Goal: Task Accomplishment & Management: Complete application form

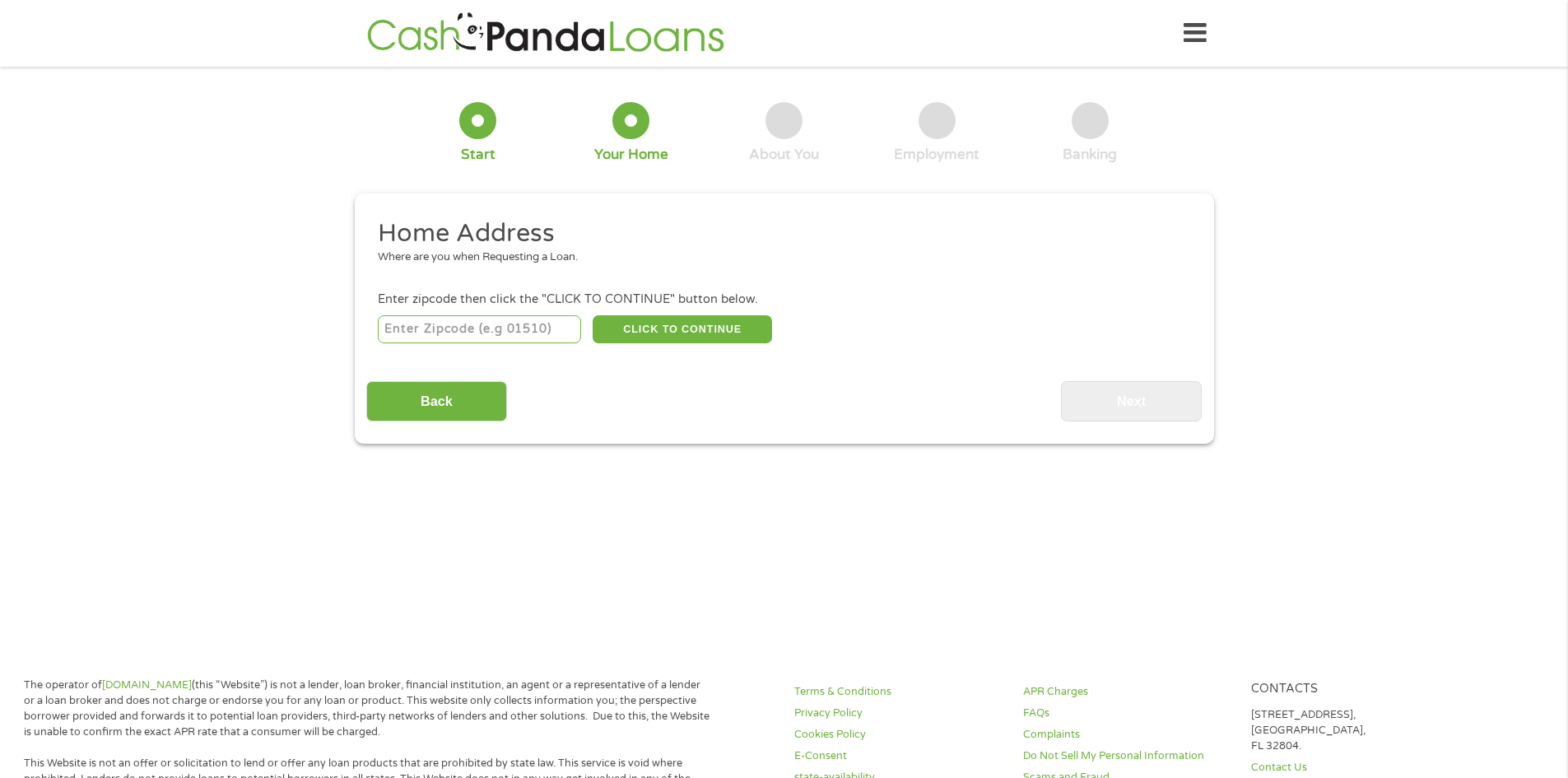
click at [524, 328] on input "number" at bounding box center [479, 329] width 203 height 28
type input "93420"
click at [693, 337] on button "CLICK TO CONTINUE" at bounding box center [682, 329] width 179 height 28
type input "93420"
type input "[PERSON_NAME] Grande"
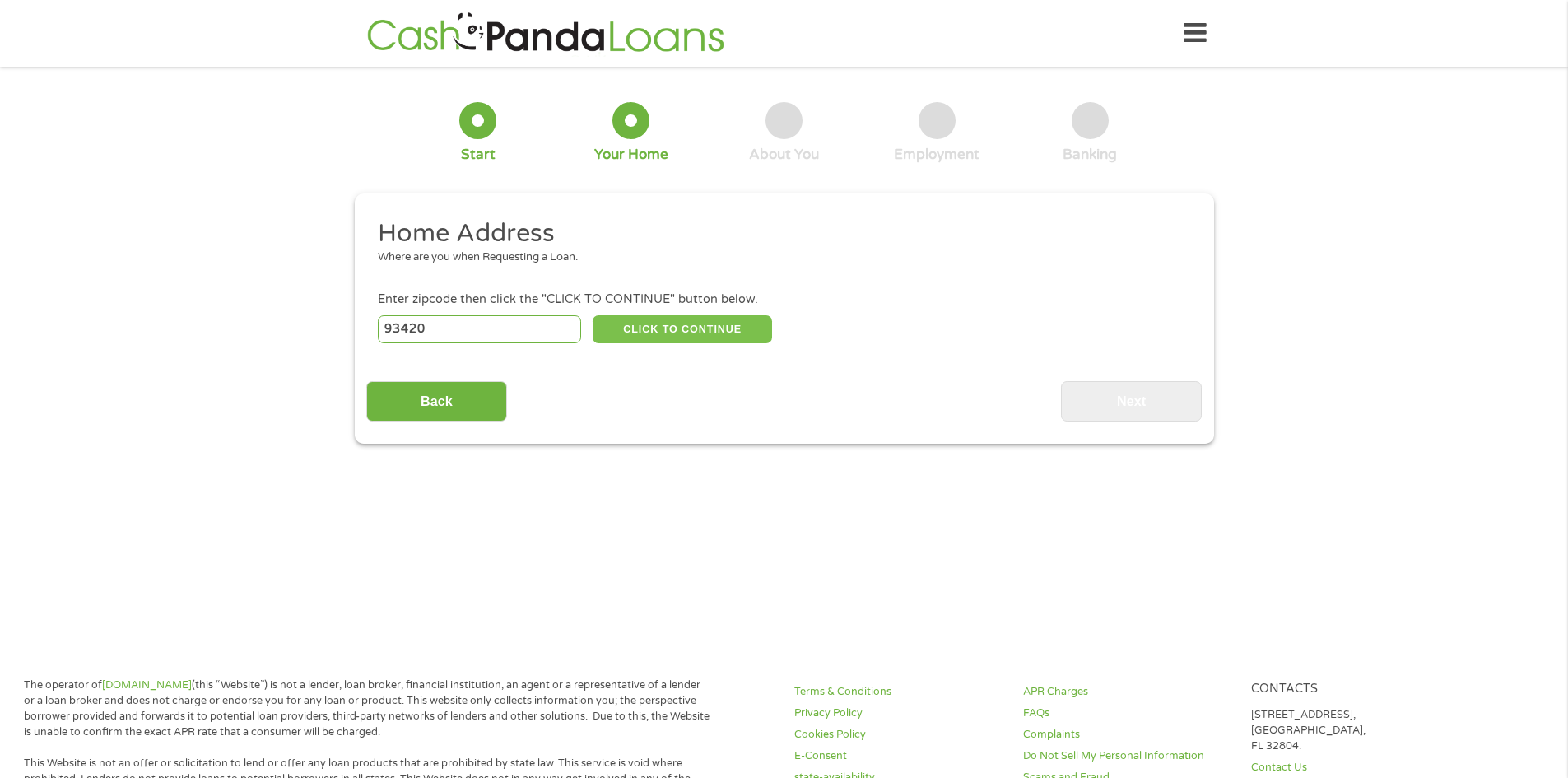
select select "[US_STATE]"
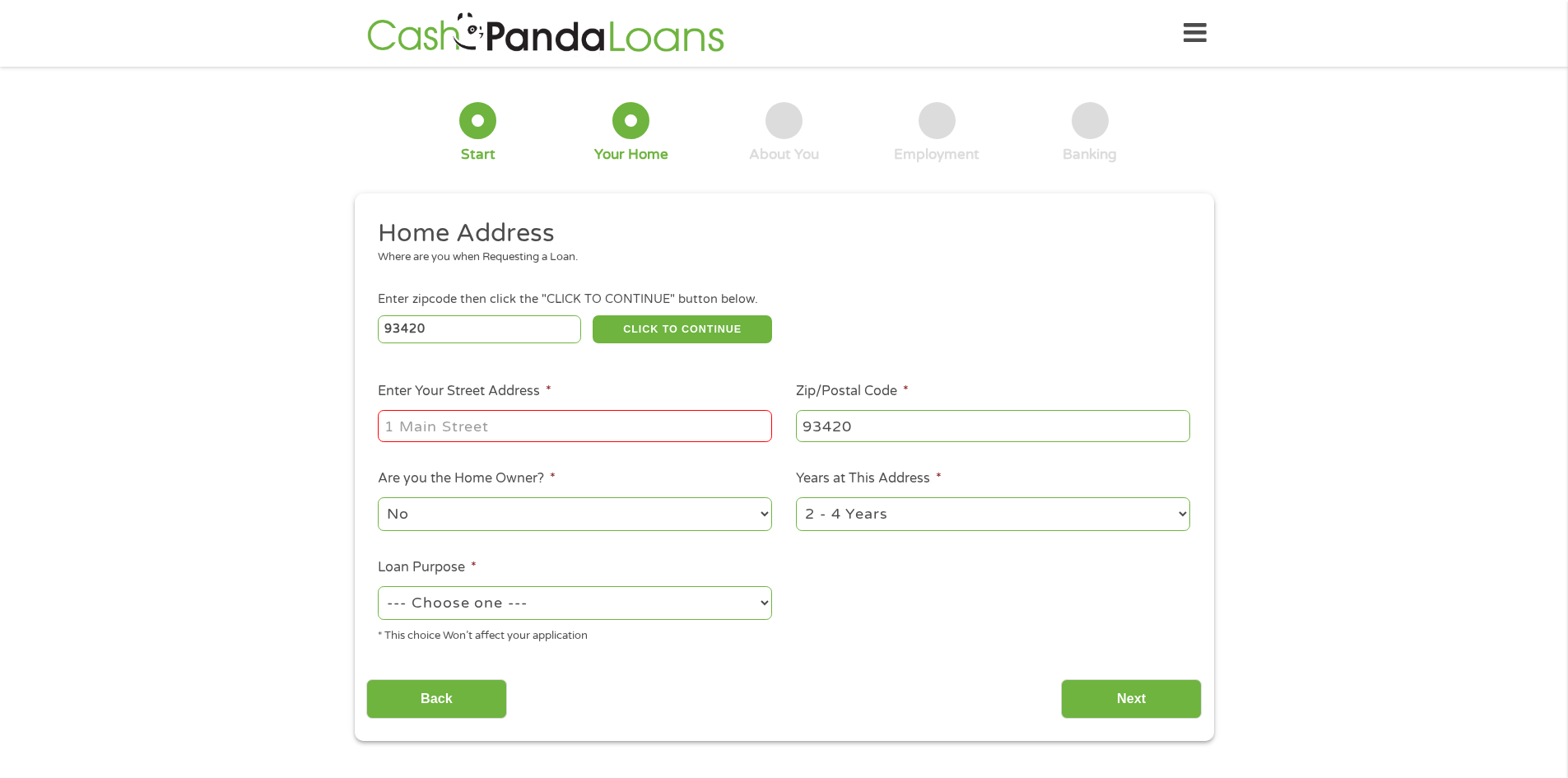
click at [550, 418] on input "Enter Your Street Address *" at bounding box center [574, 425] width 394 height 31
type input "202 traffic way"
click at [705, 529] on select "No Yes" at bounding box center [574, 515] width 394 height 34
click at [378, 498] on select "No Yes" at bounding box center [574, 515] width 394 height 34
click at [926, 508] on select "1 Year or less 1 - 2 Years 2 - 4 Years Over 4 Years" at bounding box center [992, 515] width 394 height 34
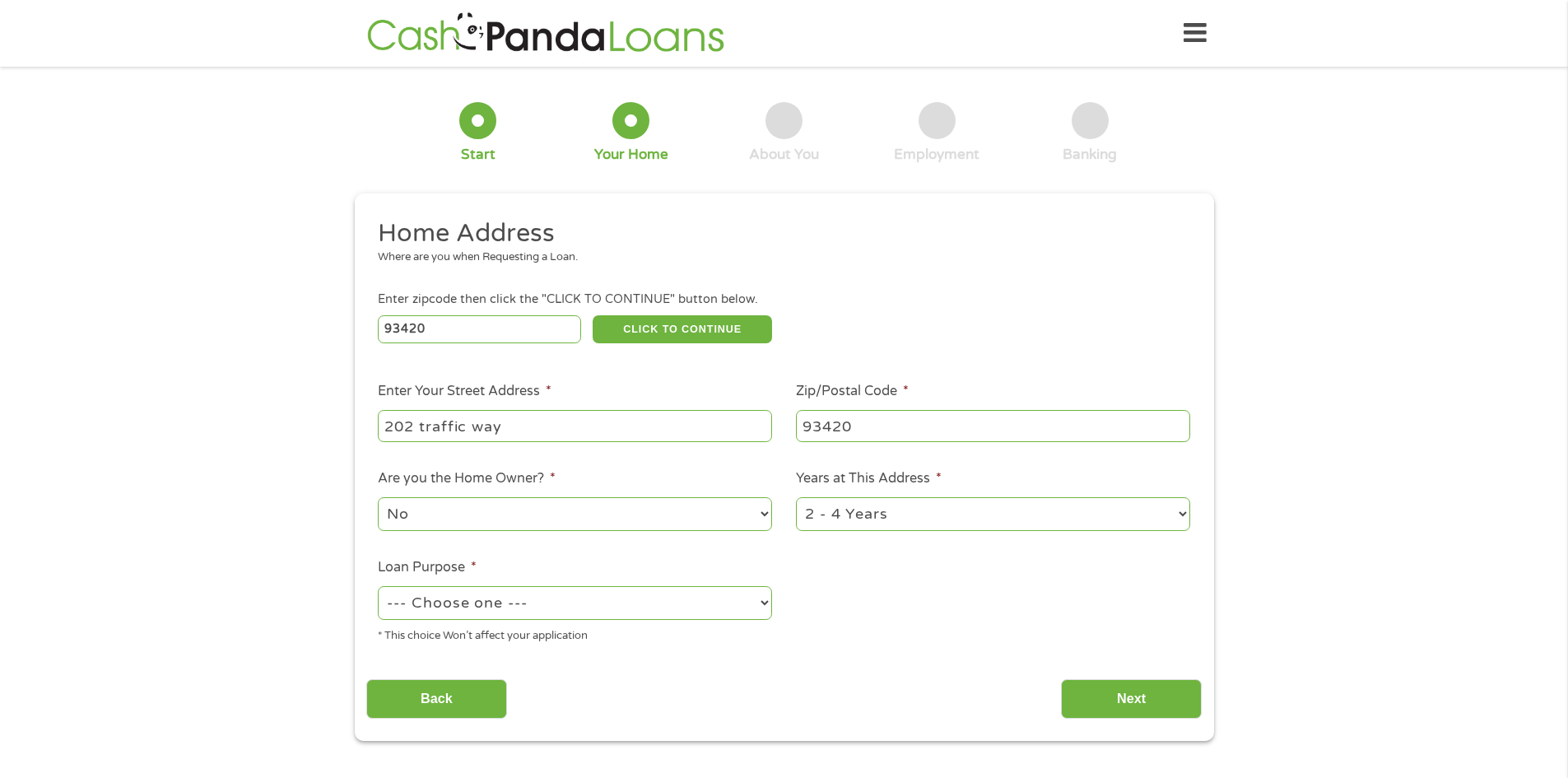
click at [795, 498] on select "1 Year or less 1 - 2 Years 2 - 4 Years Over 4 Years" at bounding box center [992, 515] width 394 height 34
click at [680, 606] on select "--- Choose one --- Pay Bills Debt Consolidation Home Improvement Major Purchase…" at bounding box center [574, 603] width 394 height 34
select select "medicalexpenses"
click at [378, 586] on select "--- Choose one --- Pay Bills Debt Consolidation Home Improvement Major Purchase…" at bounding box center [574, 603] width 394 height 34
click at [1122, 703] on input "Next" at bounding box center [1130, 699] width 141 height 40
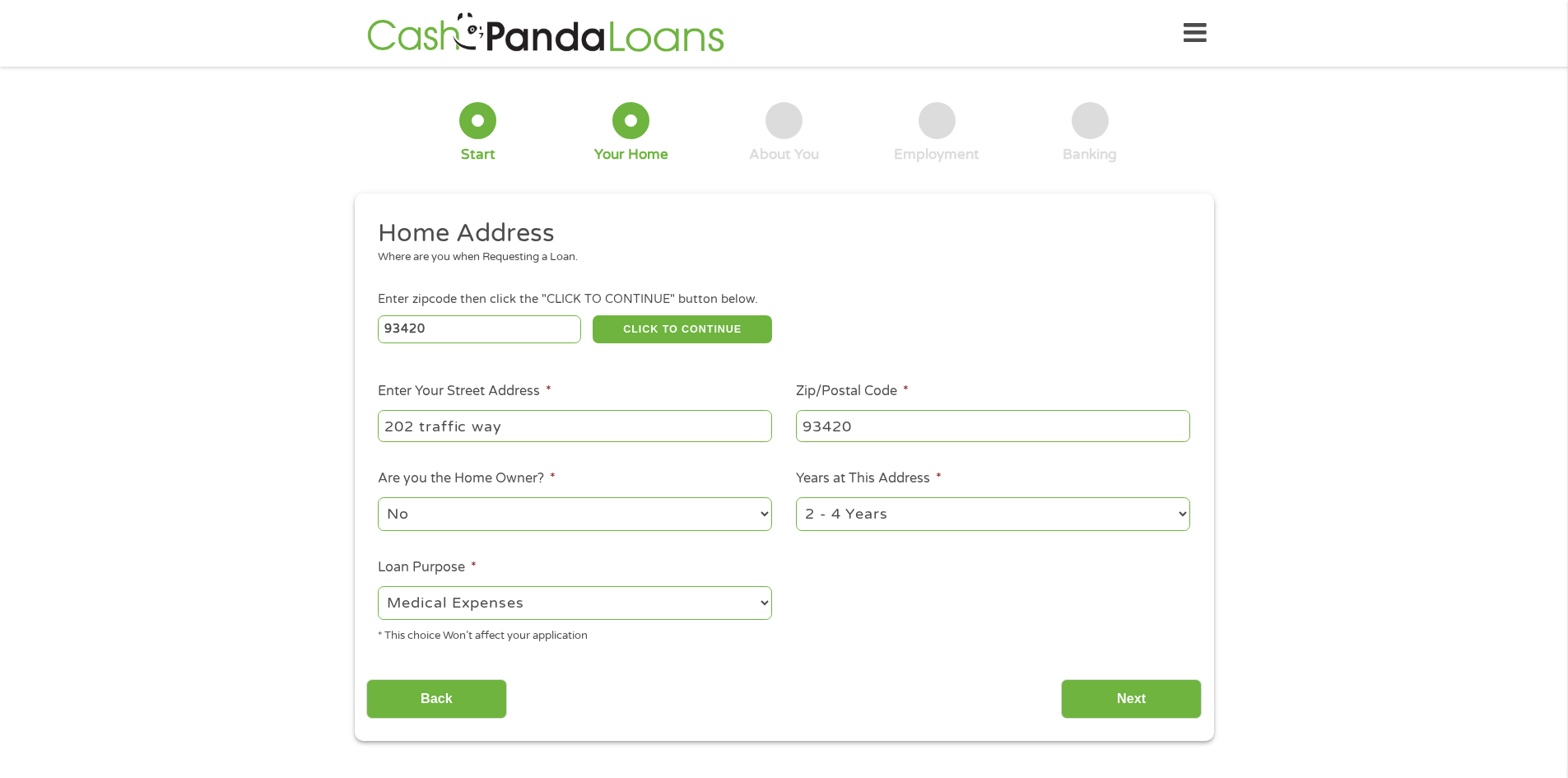
scroll to position [7, 7]
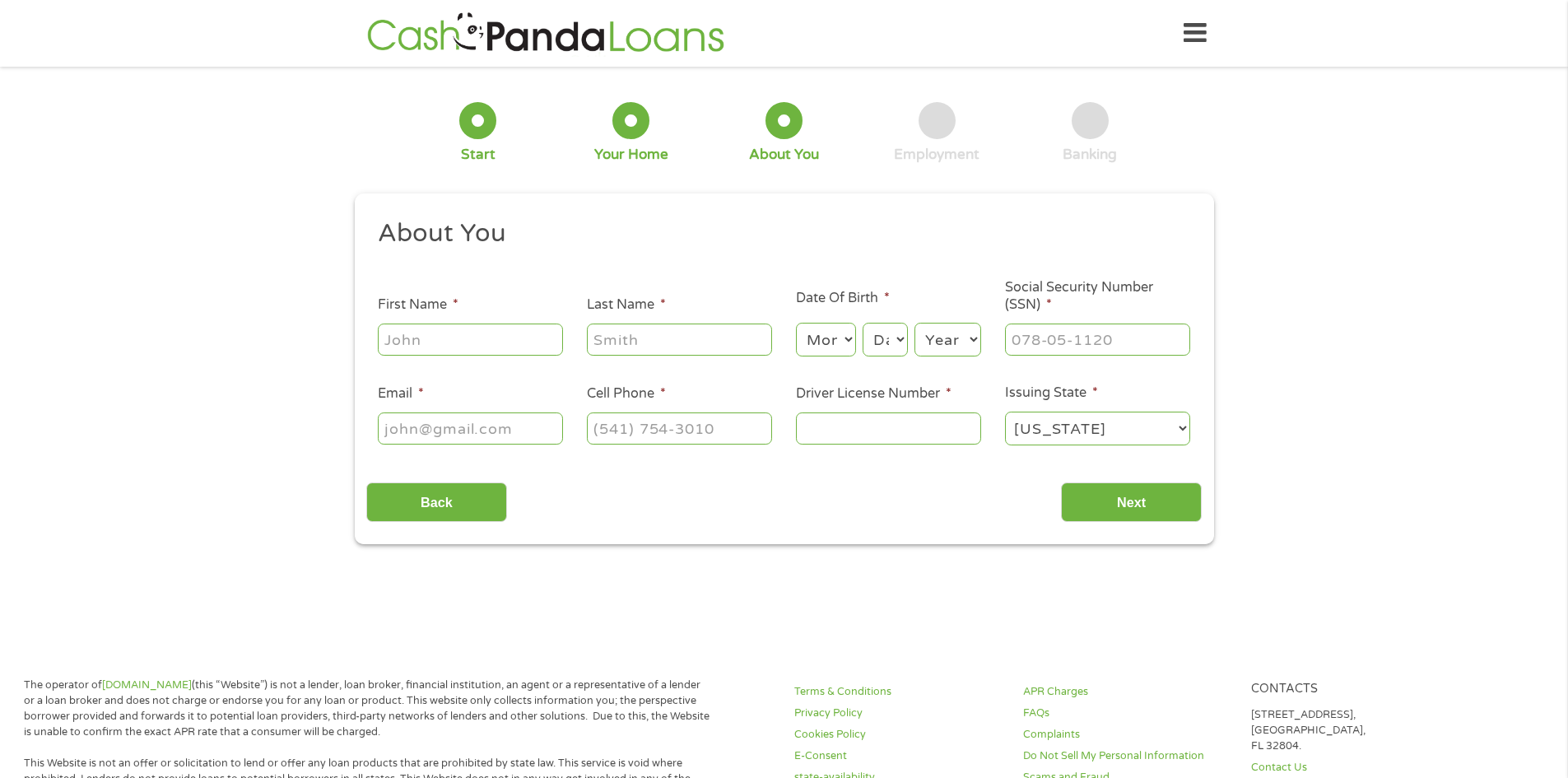
click at [470, 342] on input "First Name *" at bounding box center [470, 338] width 185 height 31
type input "[PERSON_NAME]"
click at [678, 341] on input "Last Name *" at bounding box center [680, 338] width 185 height 31
type input "St Denis"
click at [471, 426] on input "Email *" at bounding box center [470, 428] width 185 height 31
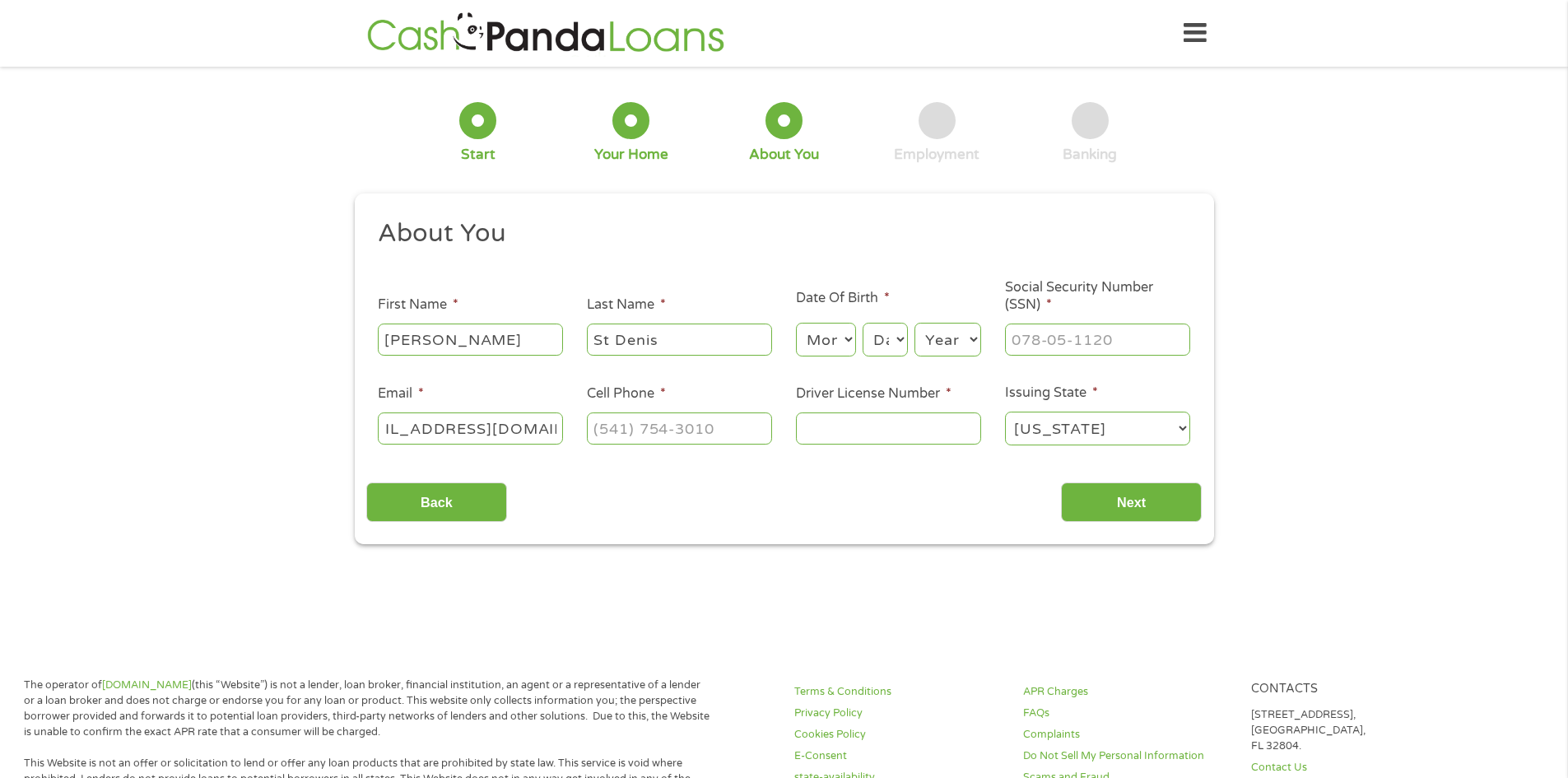
scroll to position [0, 62]
type input "[EMAIL_ADDRESS][DOMAIN_NAME]"
click at [634, 433] on input "(___) ___-____" at bounding box center [680, 428] width 185 height 31
type input "[PHONE_NUMBER]"
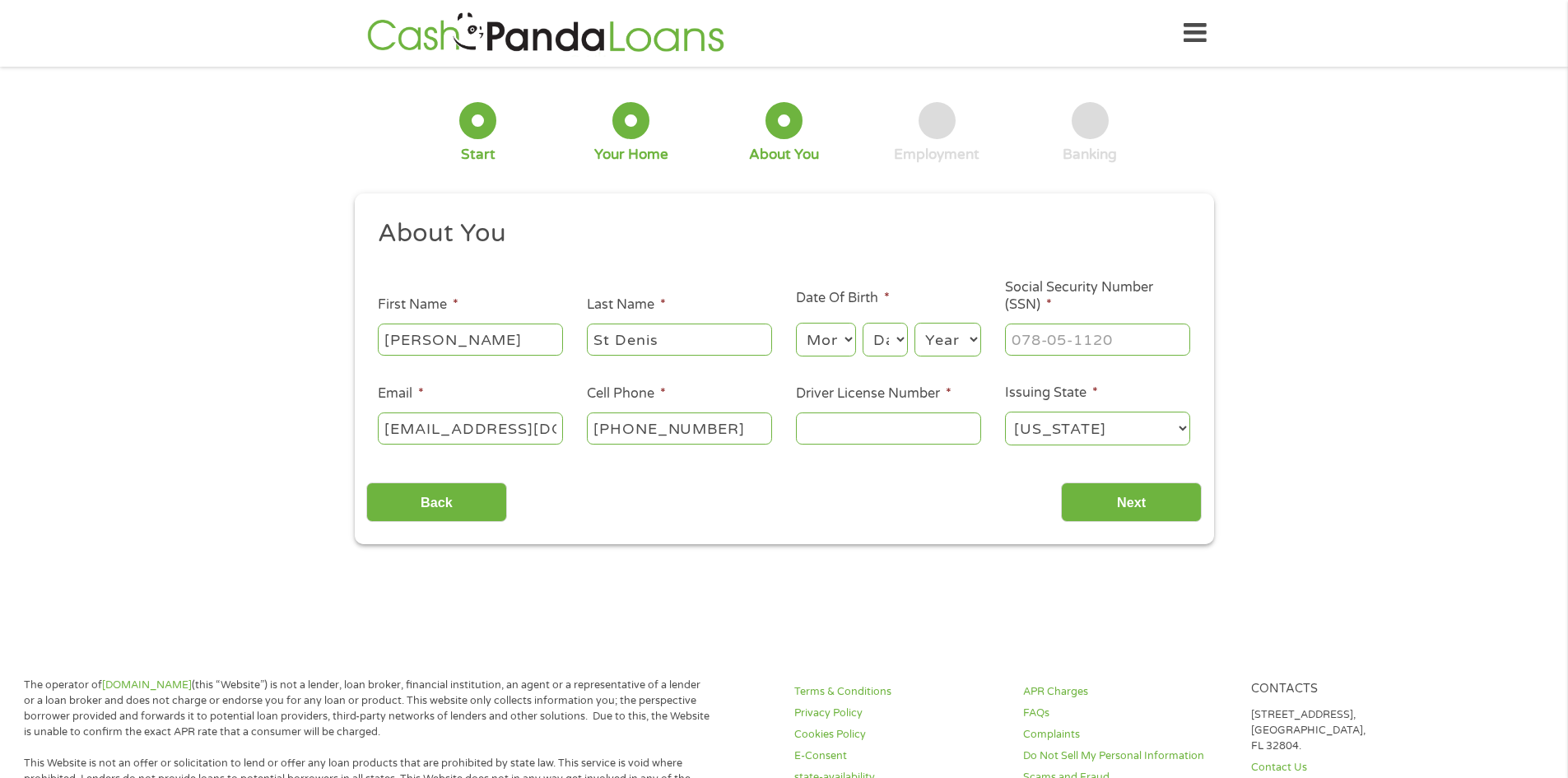
click at [832, 344] on select "Month 1 2 3 4 5 6 7 8 9 10 11 12" at bounding box center [825, 340] width 60 height 34
click at [795, 323] on select "Month 1 2 3 4 5 6 7 8 9 10 11 12" at bounding box center [825, 340] width 60 height 34
click at [840, 346] on select "Month 1 2 3 4 5 6 7 8 9 10 11 12" at bounding box center [825, 340] width 60 height 34
select select "6"
click at [795, 323] on select "Month 1 2 3 4 5 6 7 8 9 10 11 12" at bounding box center [825, 340] width 60 height 34
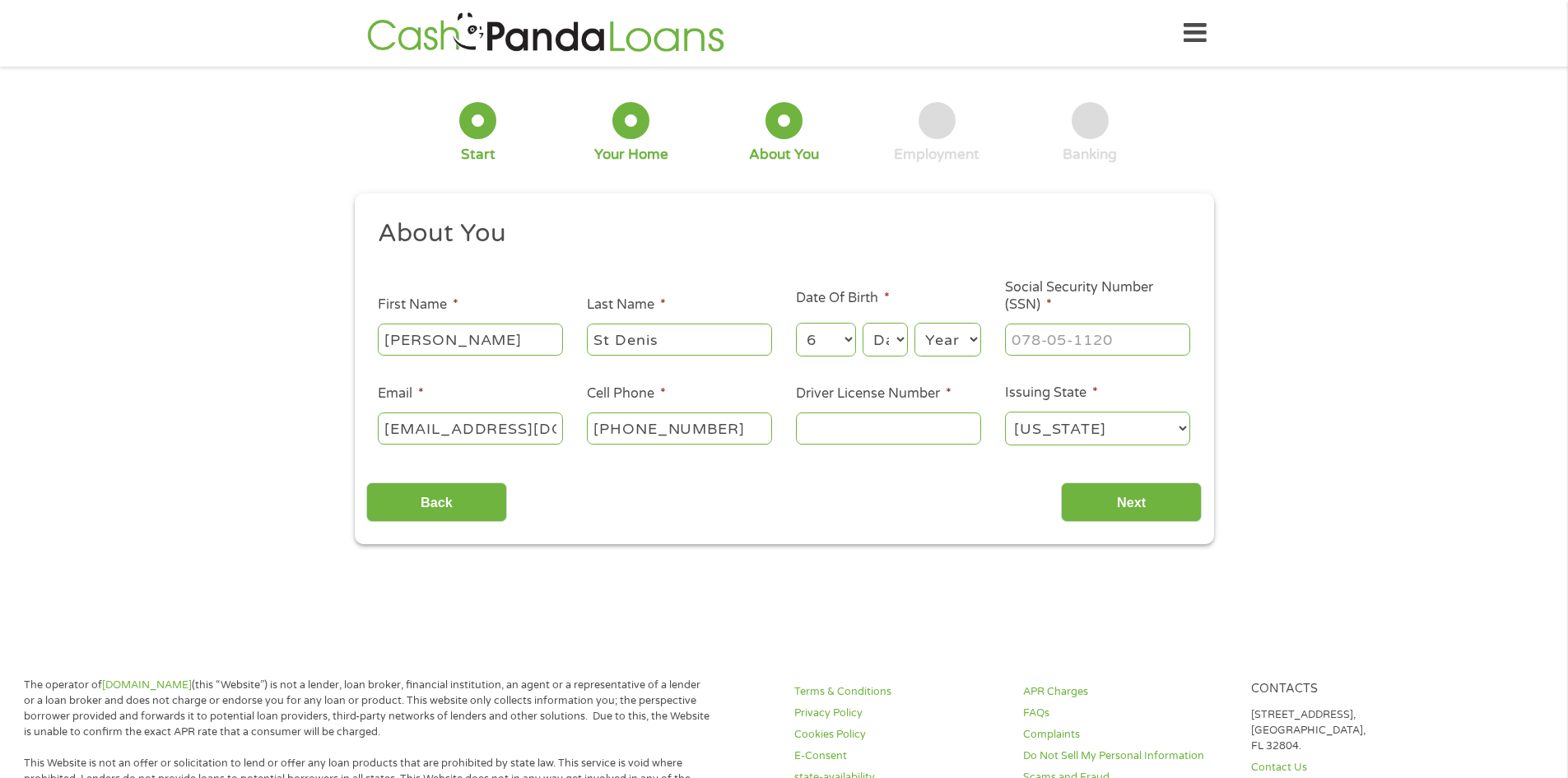
click at [881, 332] on select "Day 1 2 3 4 5 6 7 8 9 10 11 12 13 14 15 16 17 18 19 20 21 22 23 24 25 26 27 28 …" at bounding box center [884, 340] width 45 height 34
select select "5"
click at [862, 323] on select "Day 1 2 3 4 5 6 7 8 9 10 11 12 13 14 15 16 17 18 19 20 21 22 23 24 25 26 27 28 …" at bounding box center [884, 340] width 45 height 34
click at [954, 342] on select "Year [DATE] 2006 2005 2004 2003 2002 2001 2000 1999 1998 1997 1996 1995 1994 19…" at bounding box center [947, 340] width 67 height 34
select select "1987"
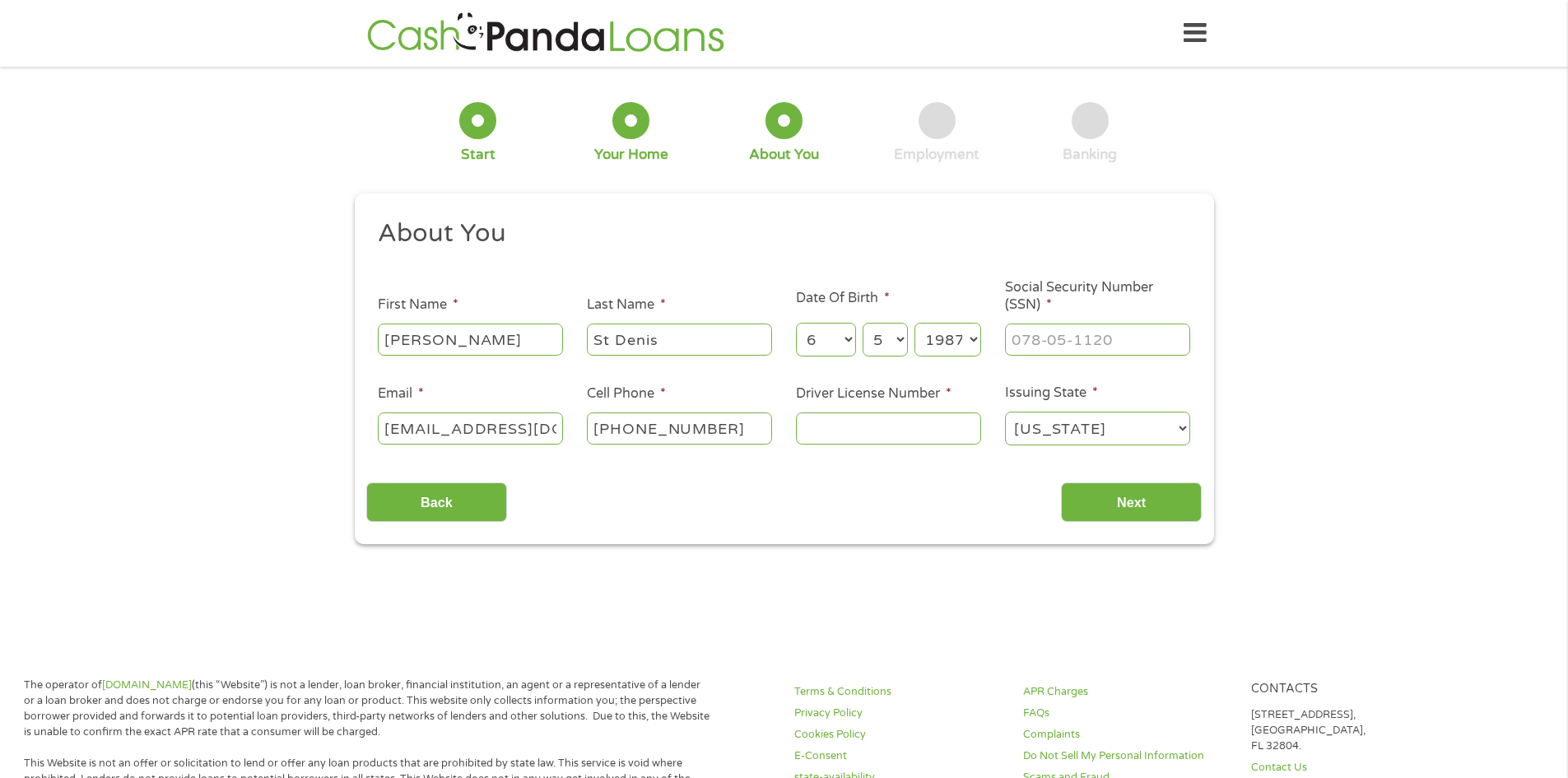
click at [914, 323] on select "Year [DATE] 2006 2005 2004 2003 2002 2001 2000 1999 1998 1997 1996 1995 1994 19…" at bounding box center [947, 340] width 67 height 34
click at [879, 429] on input "Driver License Number *" at bounding box center [888, 428] width 185 height 31
type input "D566188"
click at [1112, 336] on input "___-__-____" at bounding box center [1098, 338] width 185 height 31
type input "605-52-7791"
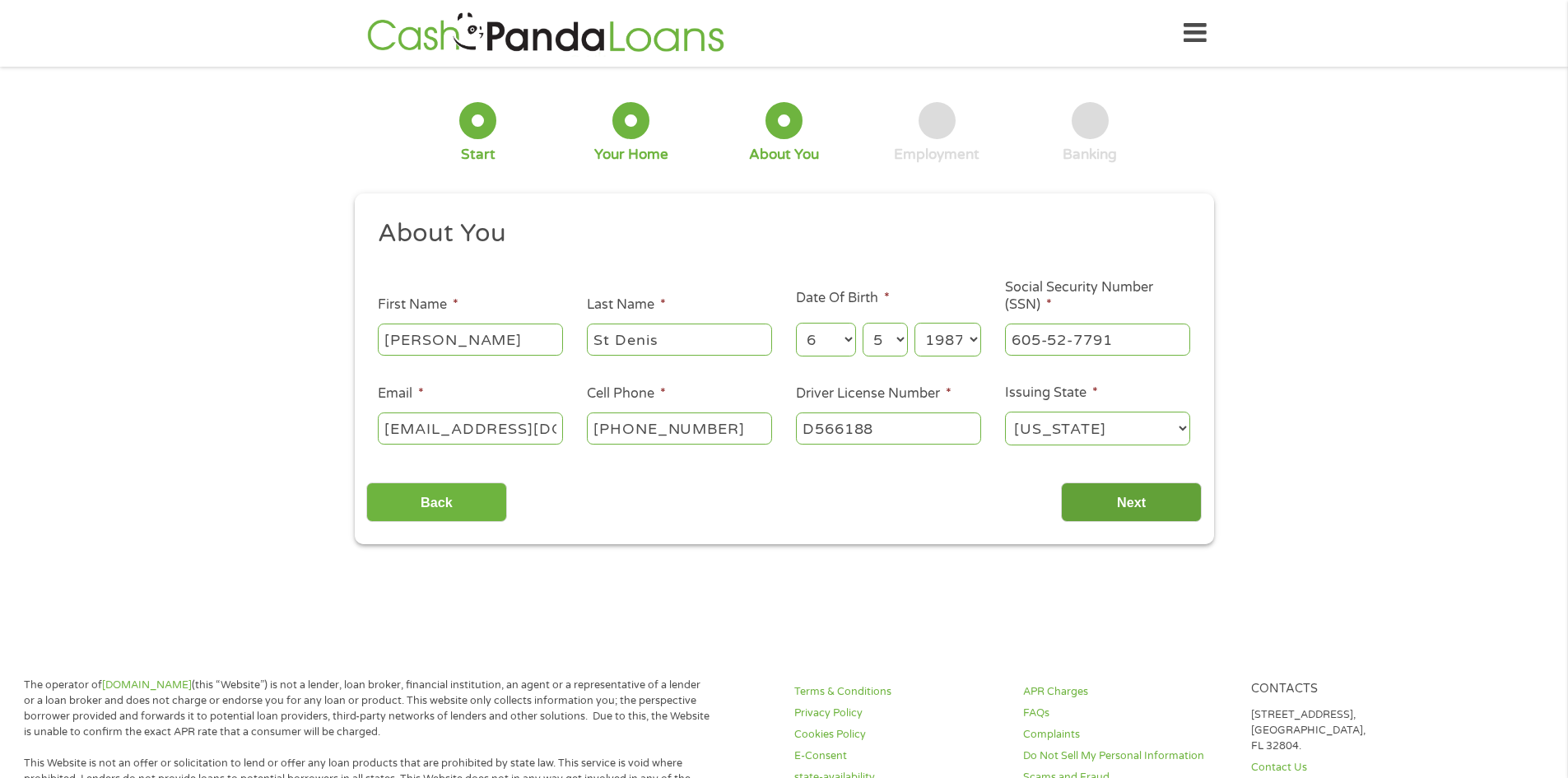
click at [1135, 508] on input "Next" at bounding box center [1130, 503] width 141 height 40
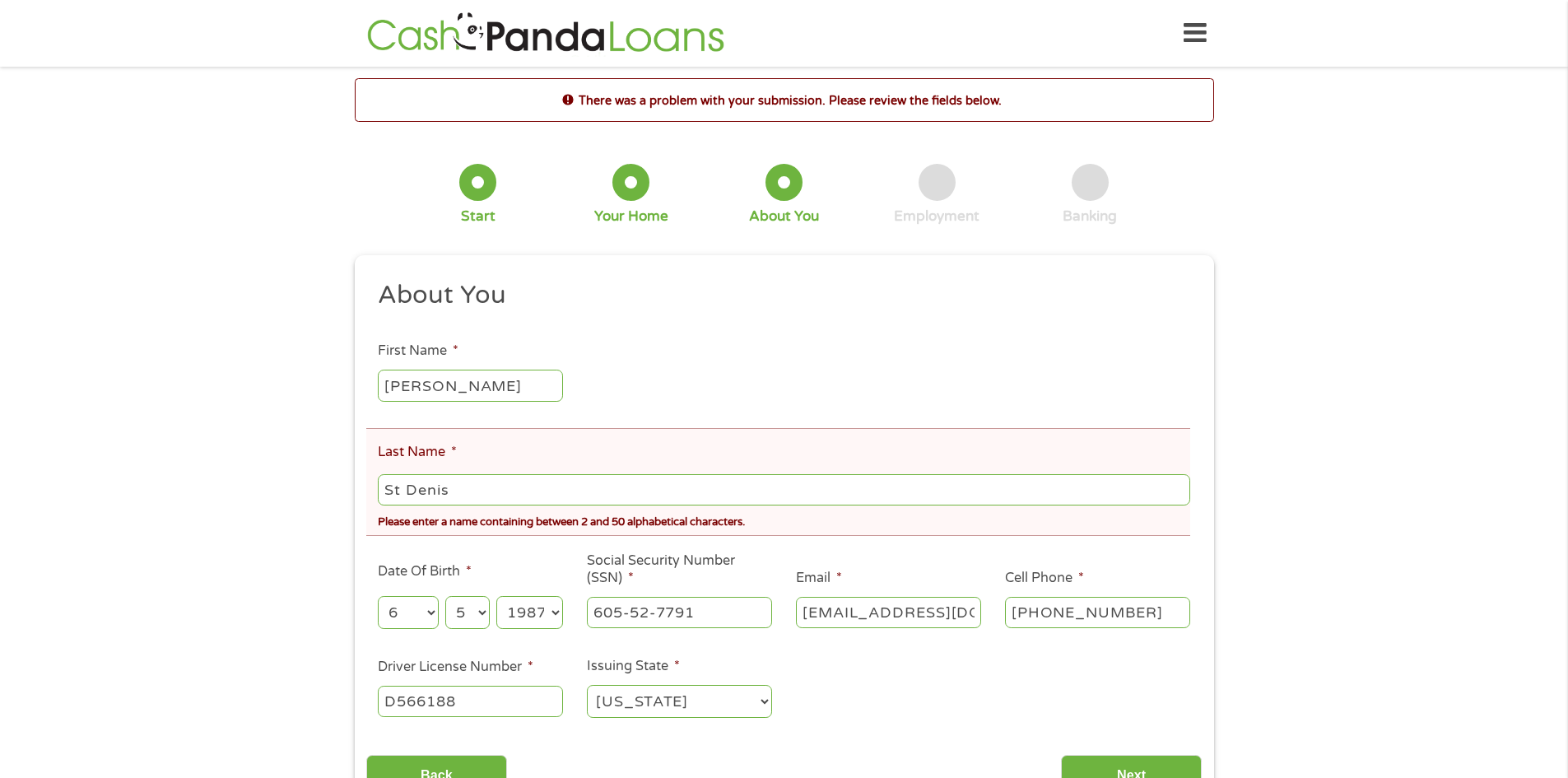
click at [404, 489] on input "St Denis" at bounding box center [784, 489] width 811 height 31
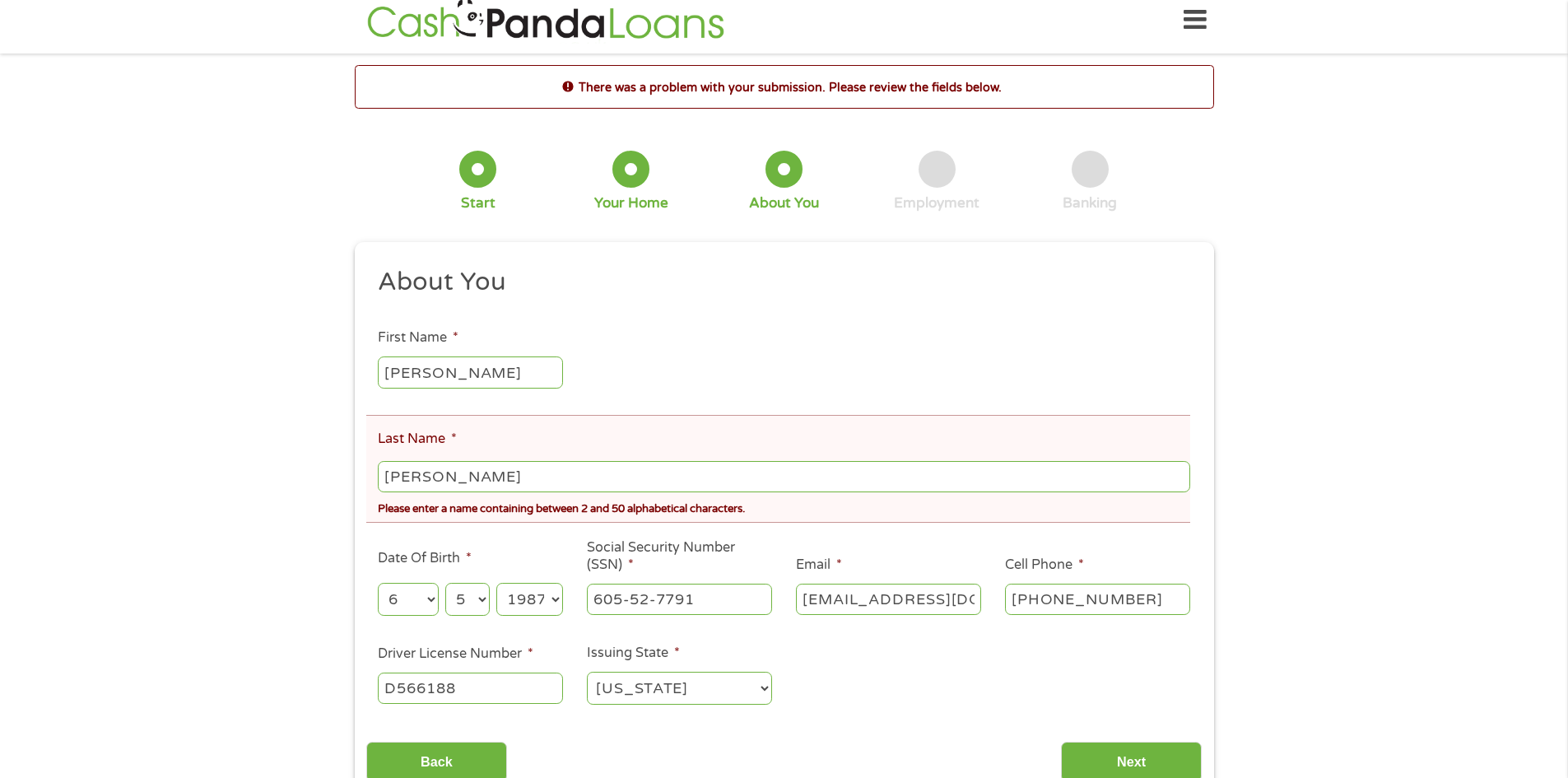
scroll to position [0, 0]
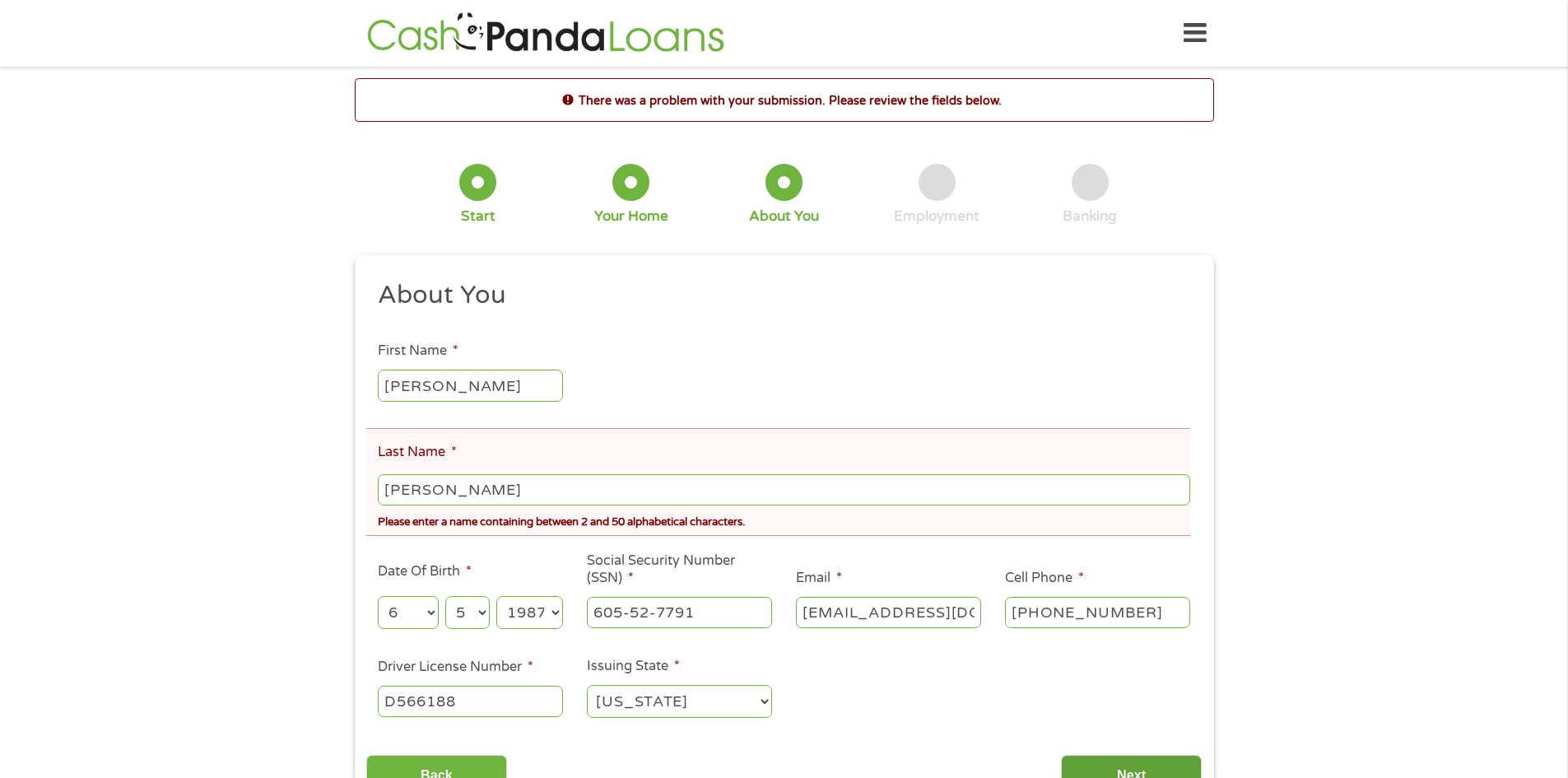
type input "[PERSON_NAME]"
click at [1096, 769] on input "Next" at bounding box center [1130, 775] width 141 height 40
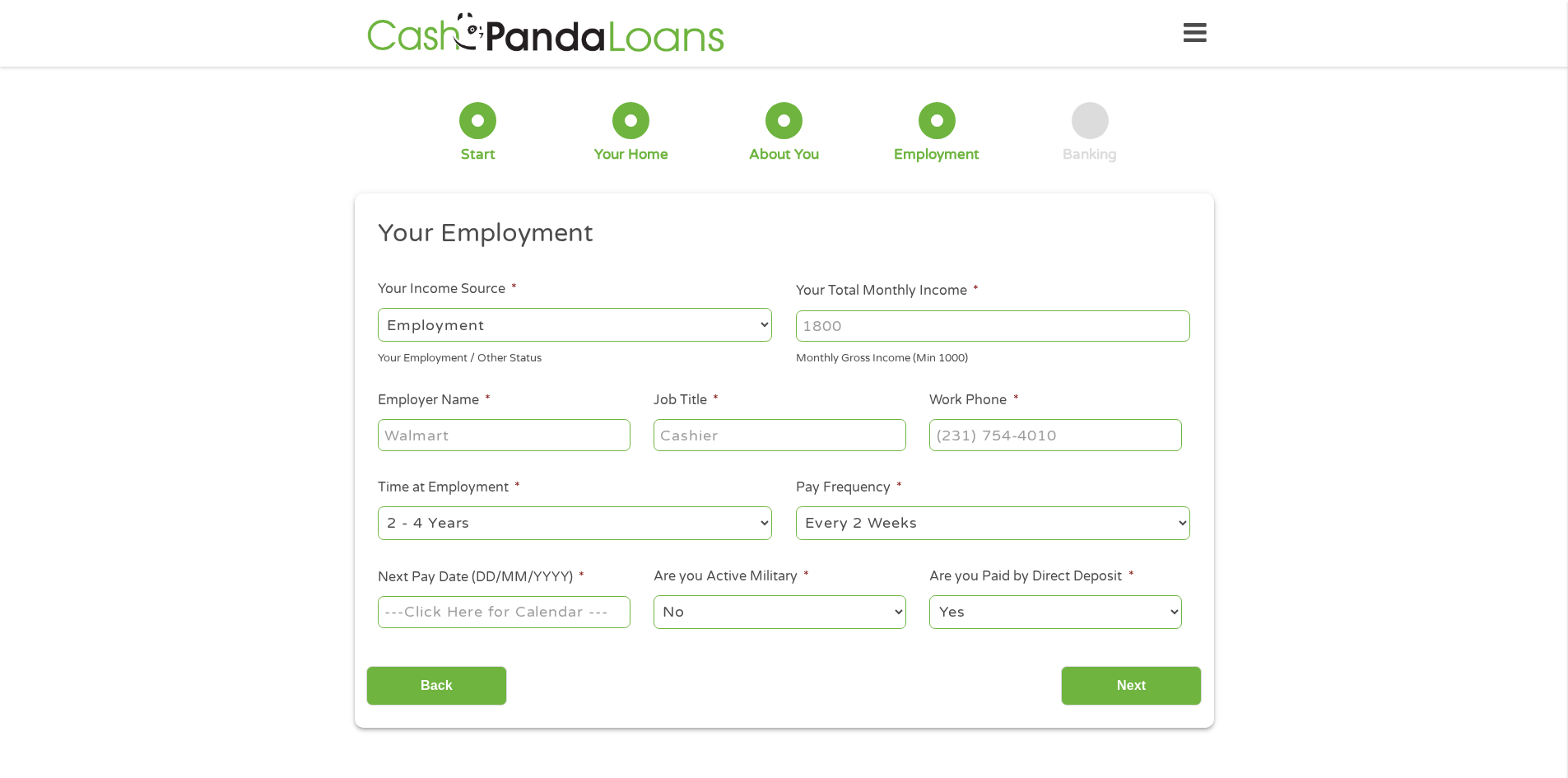
click at [836, 330] on input "Your Total Monthly Income *" at bounding box center [992, 325] width 394 height 31
type input "4"
type input "3900"
click at [610, 441] on input "Employer Name *" at bounding box center [503, 434] width 252 height 31
type input "[DEMOGRAPHIC_DATA] Health"
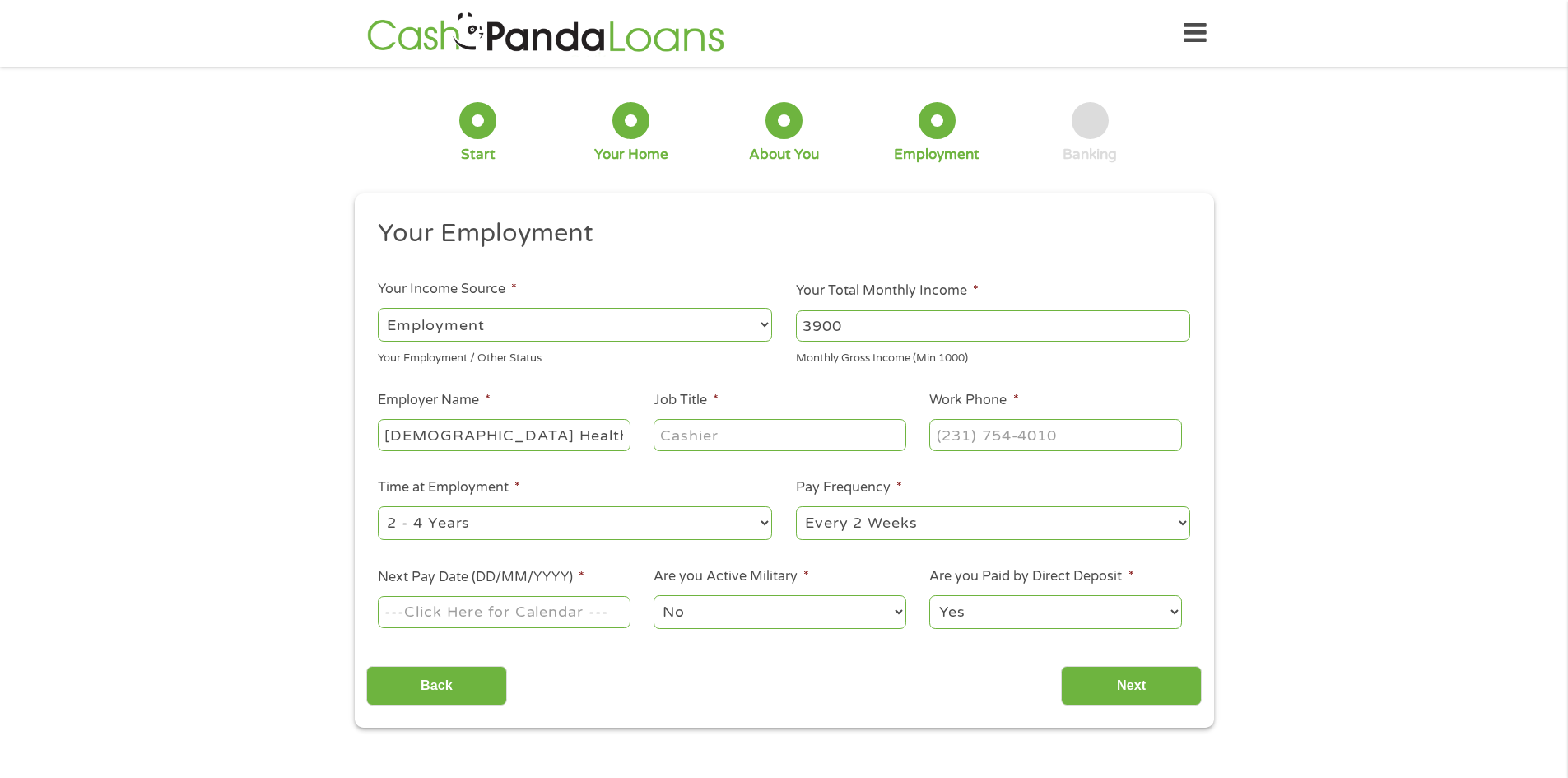
click at [724, 438] on input "Job Title *" at bounding box center [779, 434] width 252 height 31
type input "Medical Assistant"
click at [950, 436] on input "(___) ___-____" at bounding box center [1055, 434] width 252 height 31
type input "[PHONE_NUMBER]"
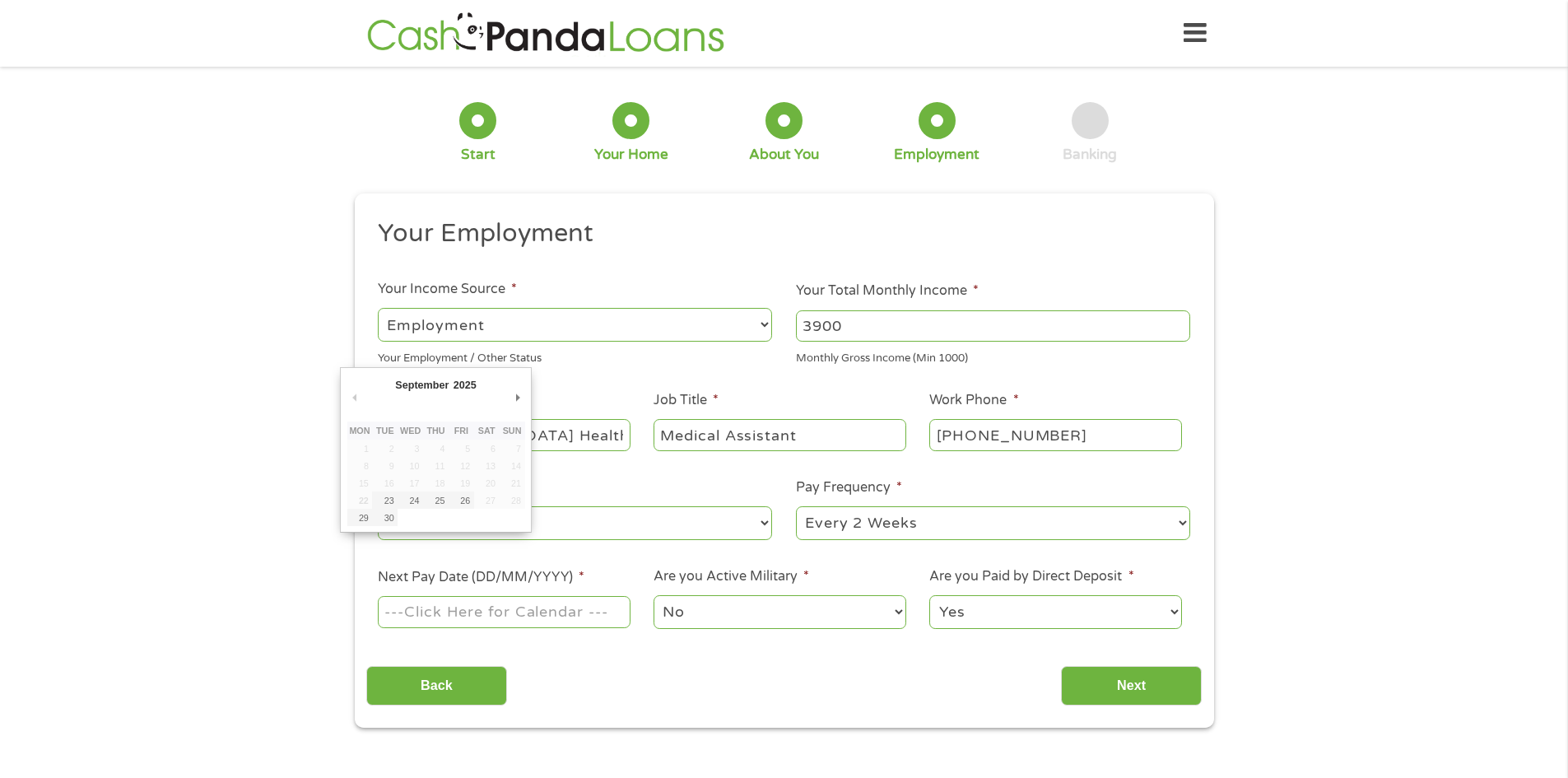
click at [600, 610] on input "Next Pay Date (DD/MM/YYYY) *" at bounding box center [503, 611] width 252 height 31
type input "[DATE]"
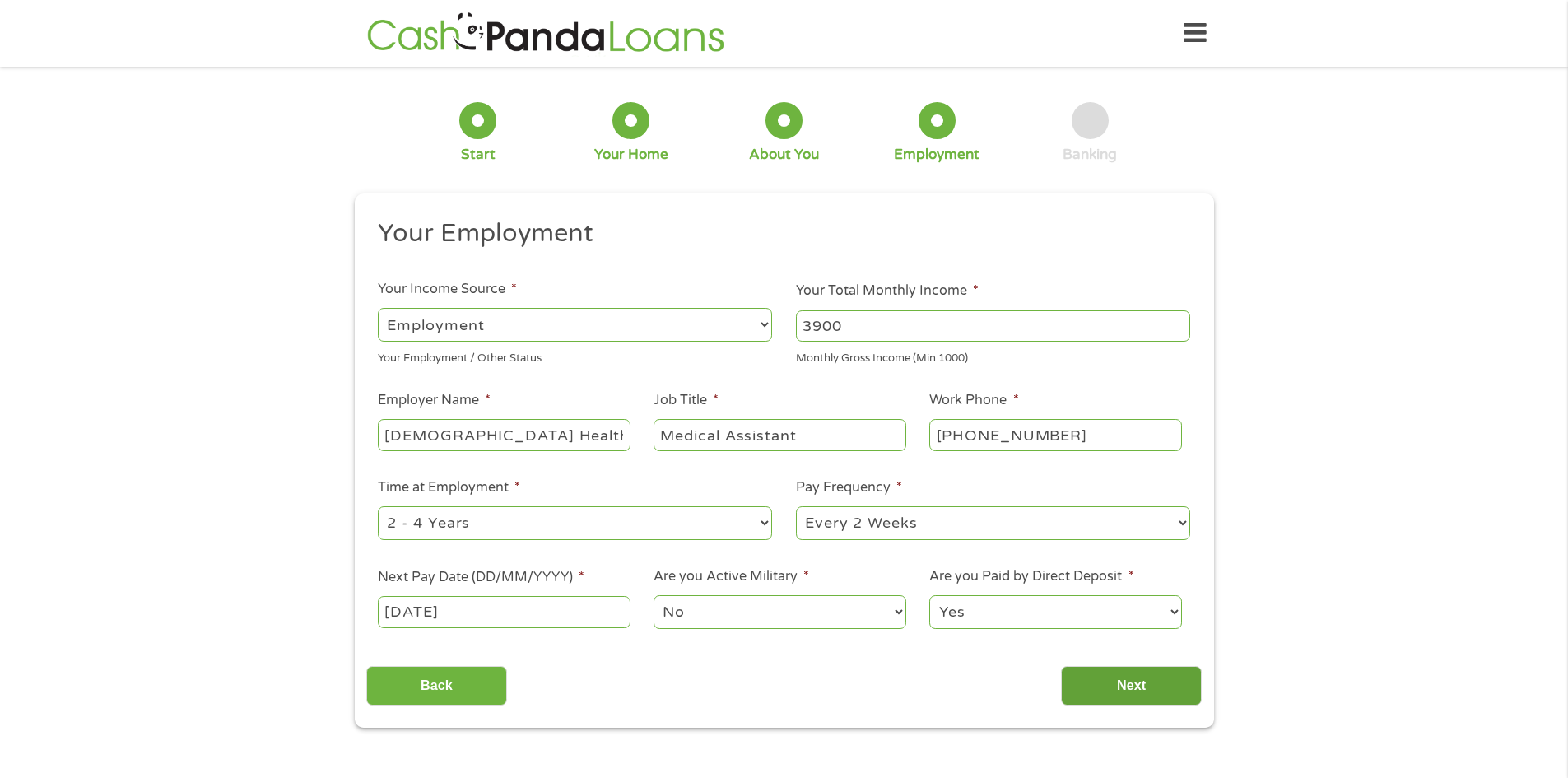
click at [1146, 686] on input "Next" at bounding box center [1130, 686] width 141 height 40
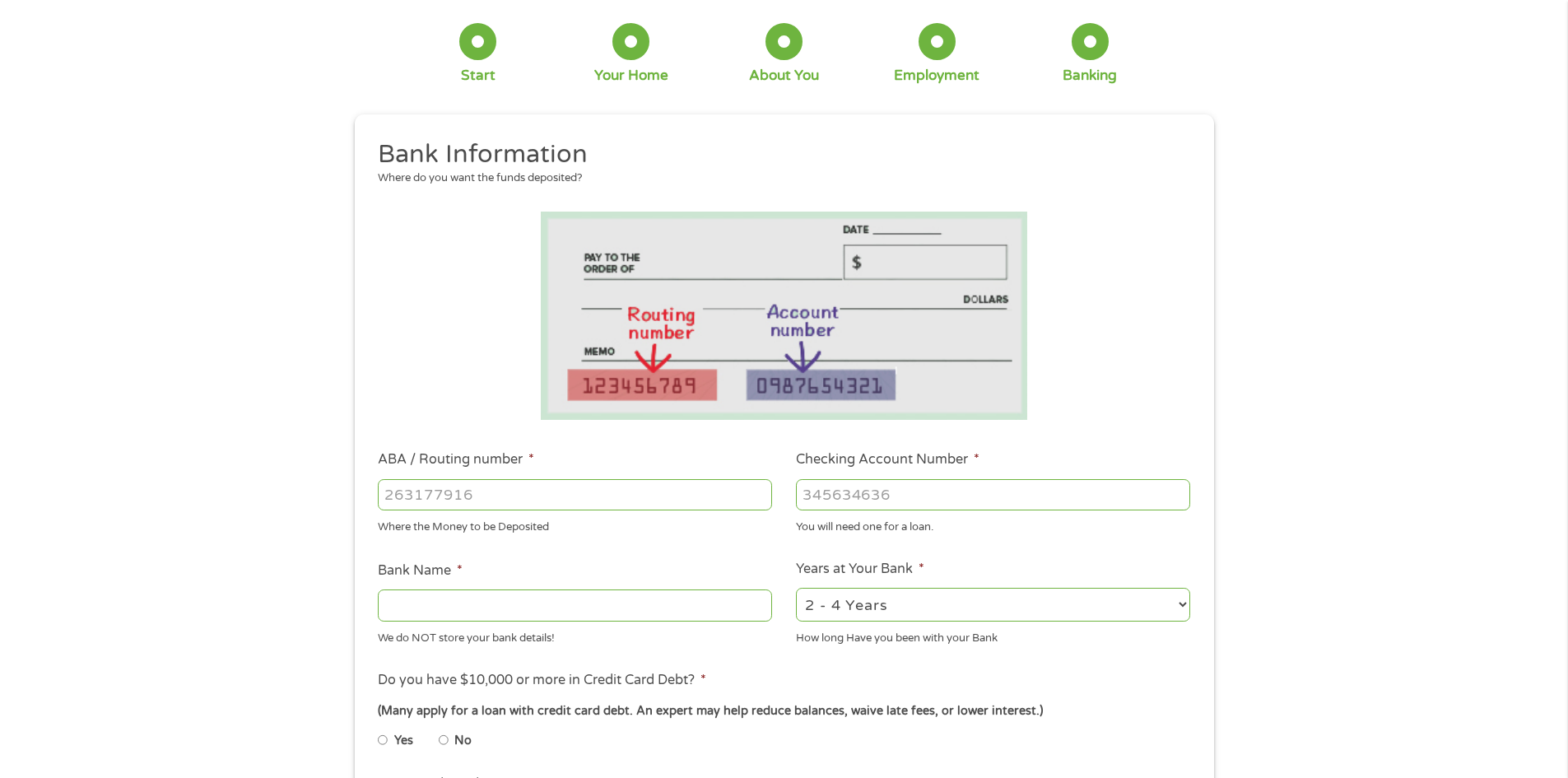
scroll to position [83, 0]
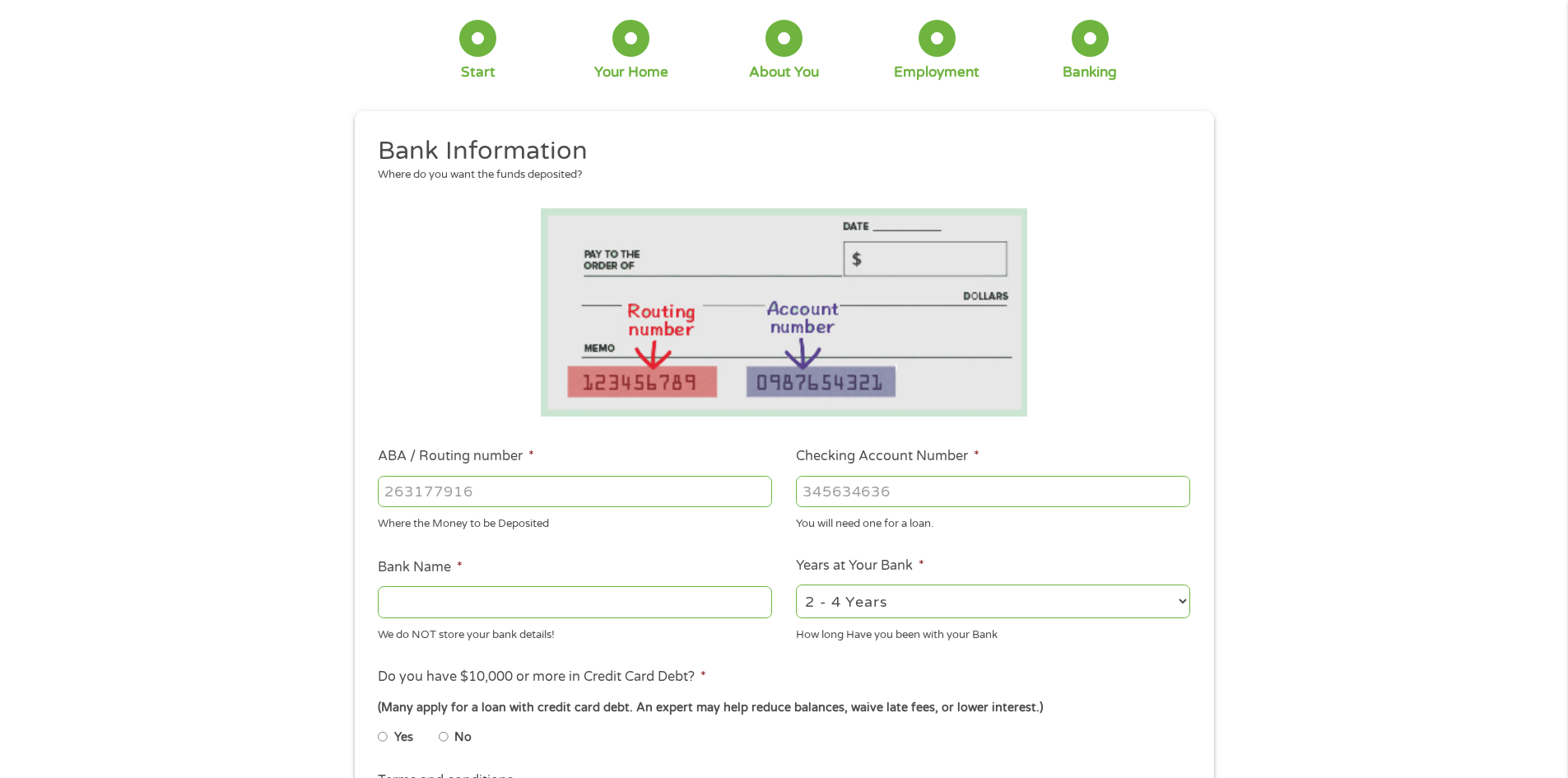
click at [435, 498] on input "ABA / Routing number *" at bounding box center [574, 491] width 394 height 31
type input "121102036"
type input "MECHANICS BANK"
type input "121102036"
click at [853, 496] on input "Checking Account Number *" at bounding box center [992, 491] width 394 height 31
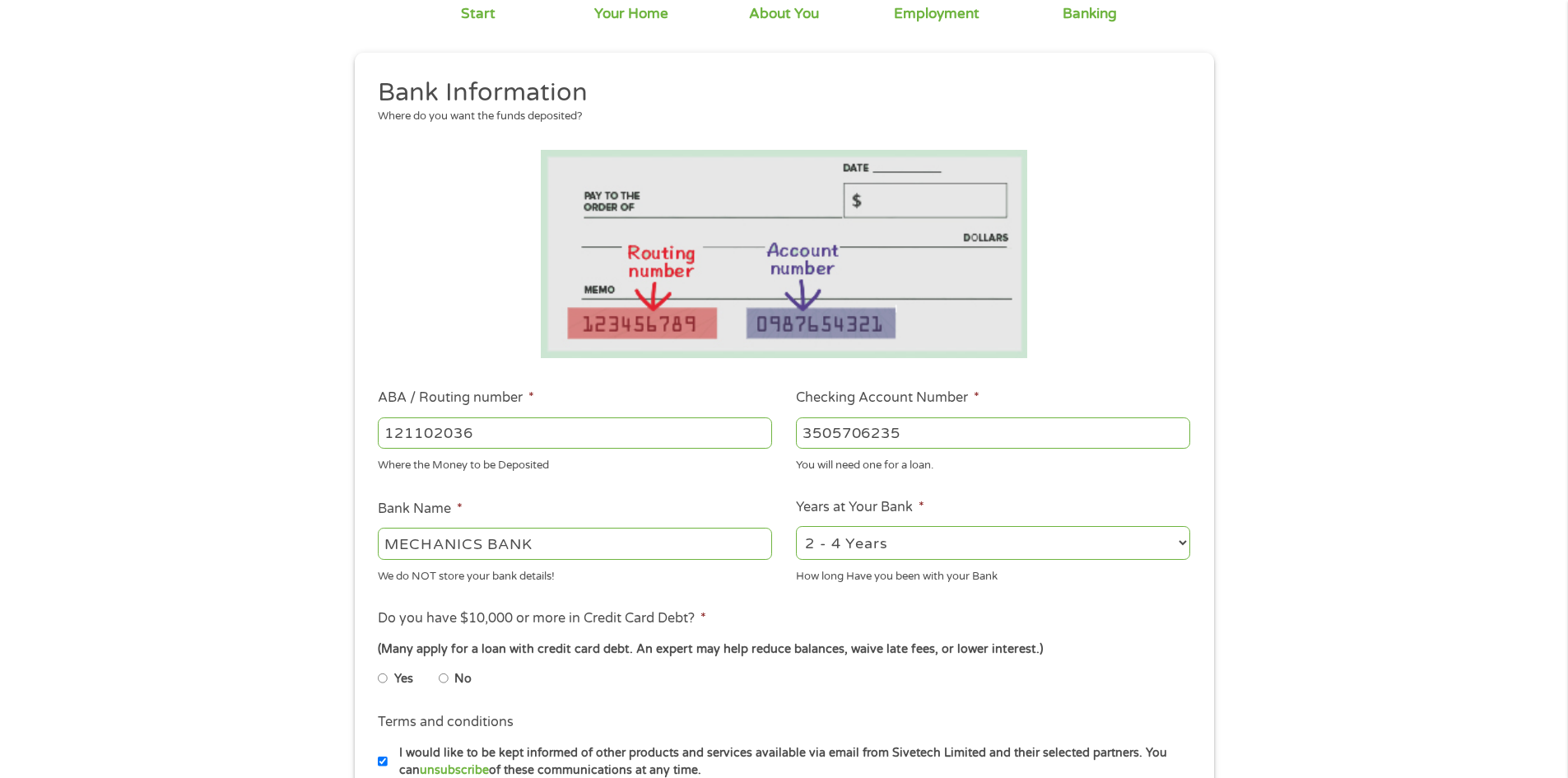
scroll to position [247, 0]
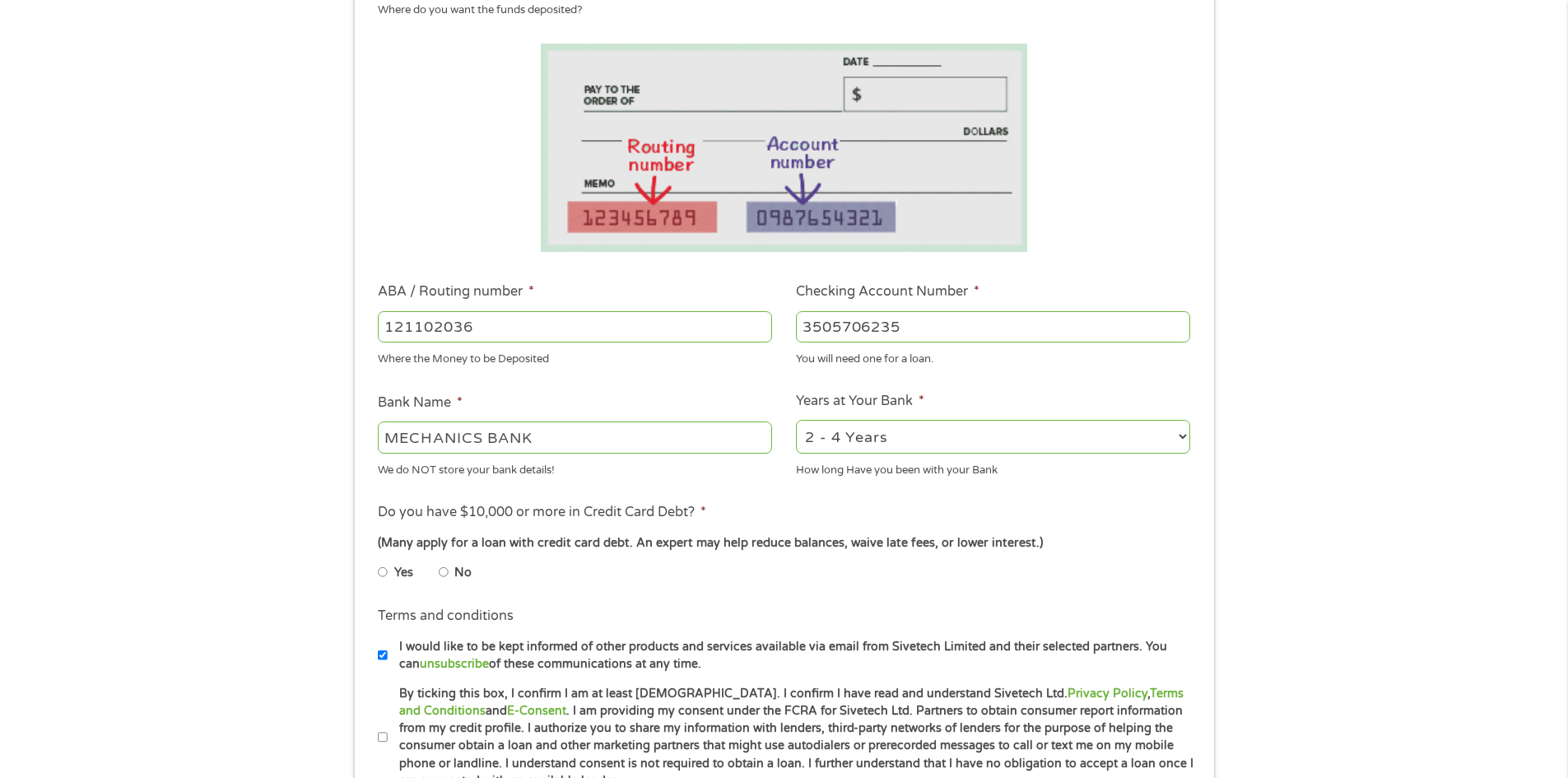
type input "3505706235"
click at [442, 573] on input "No" at bounding box center [444, 572] width 10 height 26
radio input "true"
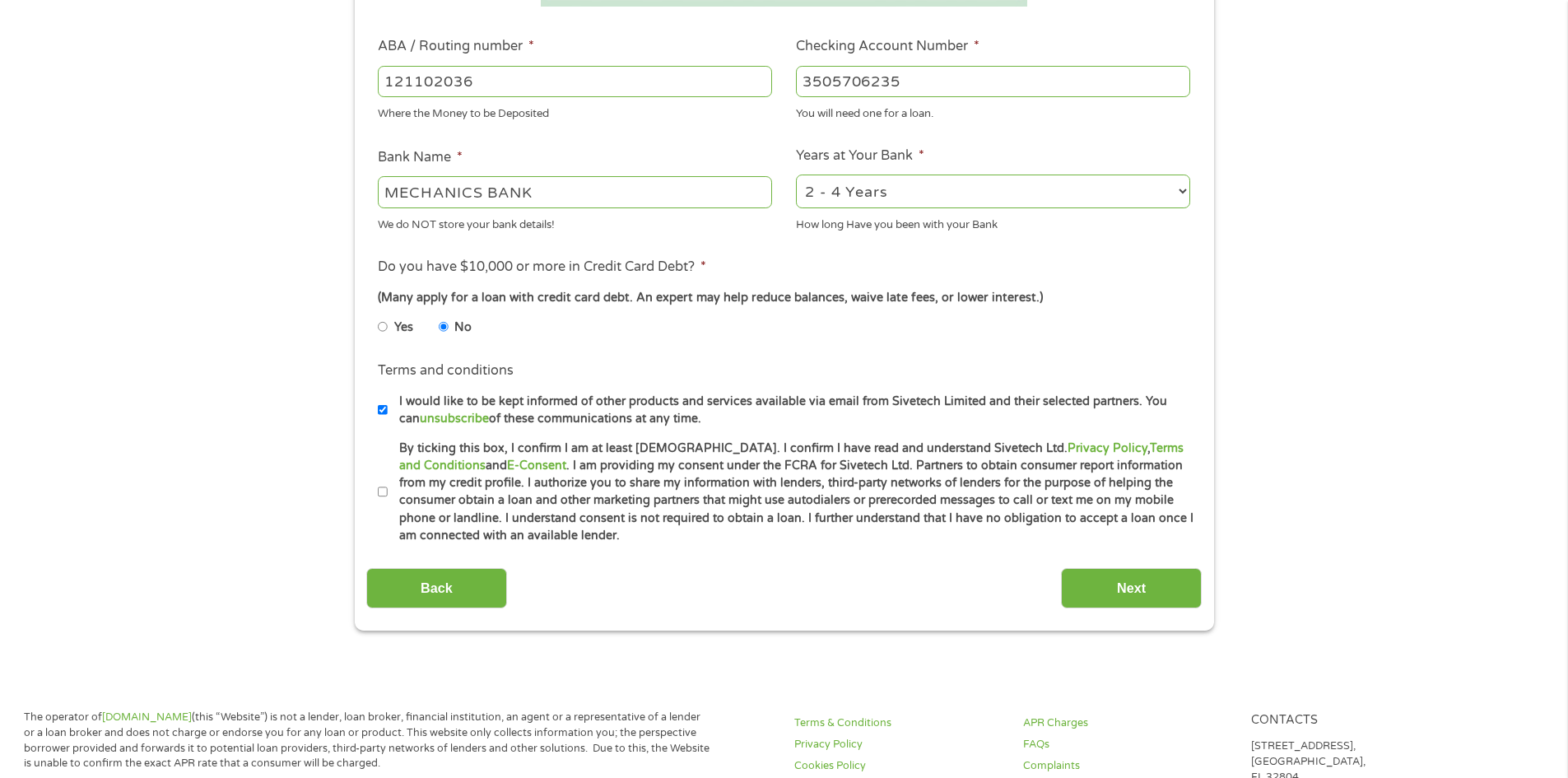
scroll to position [494, 0]
click at [385, 492] on input "By ticking this box, I confirm I am at least [DEMOGRAPHIC_DATA]. I confirm I ha…" at bounding box center [383, 491] width 10 height 26
checkbox input "true"
click at [385, 408] on input "I would like to be kept informed of other products and services available via e…" at bounding box center [383, 408] width 10 height 26
checkbox input "false"
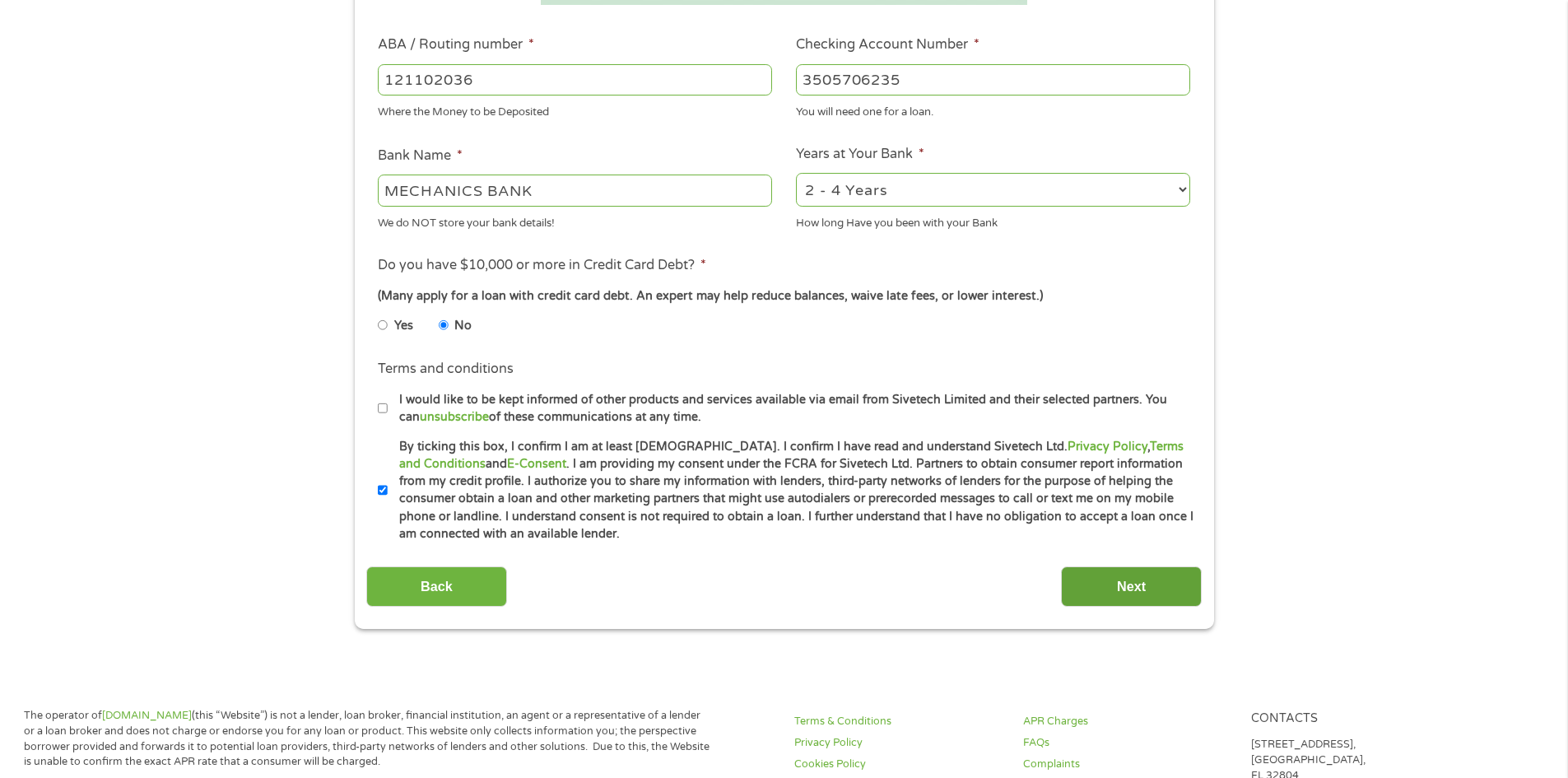
click at [1136, 579] on input "Next" at bounding box center [1130, 586] width 141 height 40
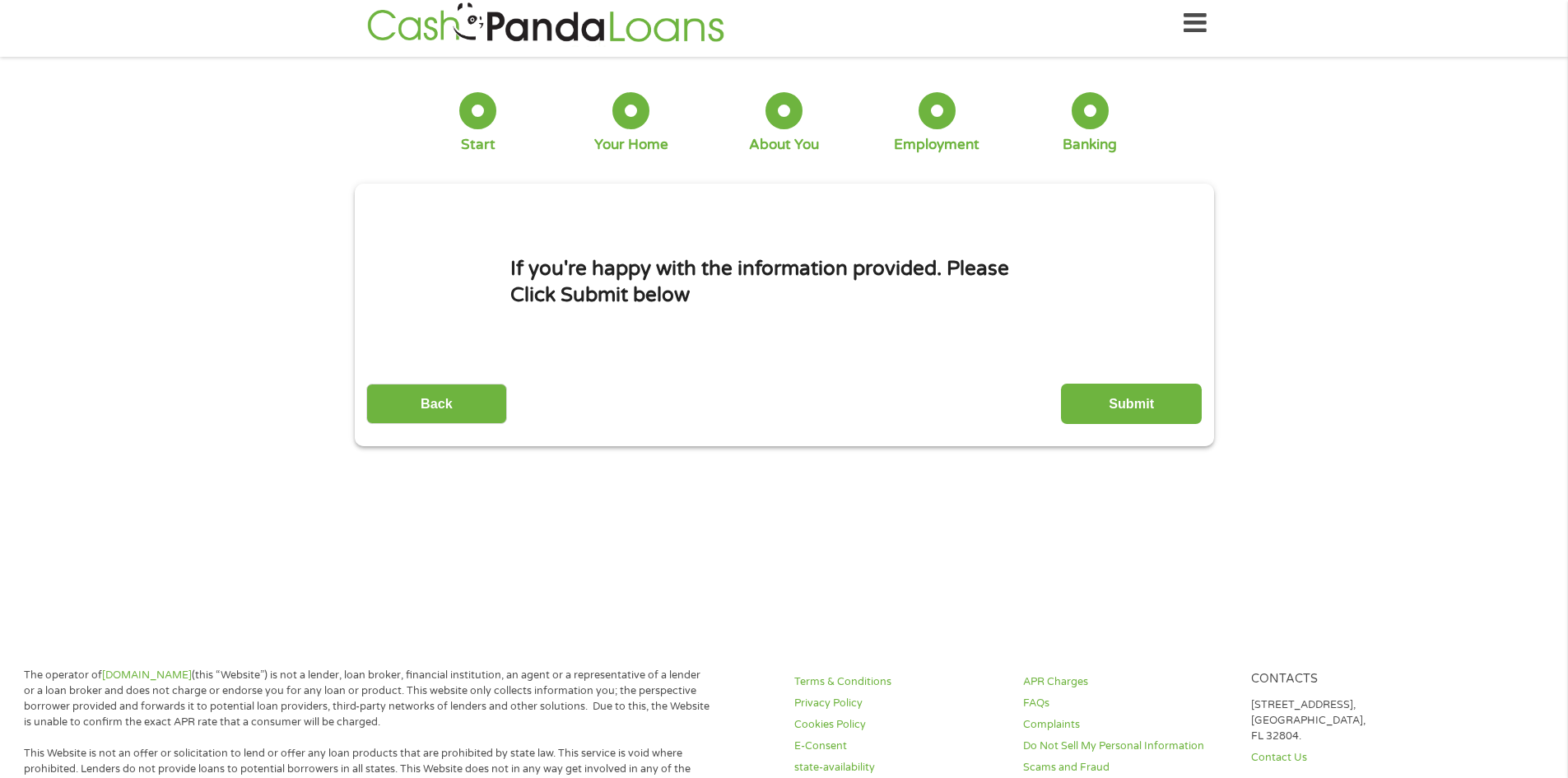
scroll to position [0, 0]
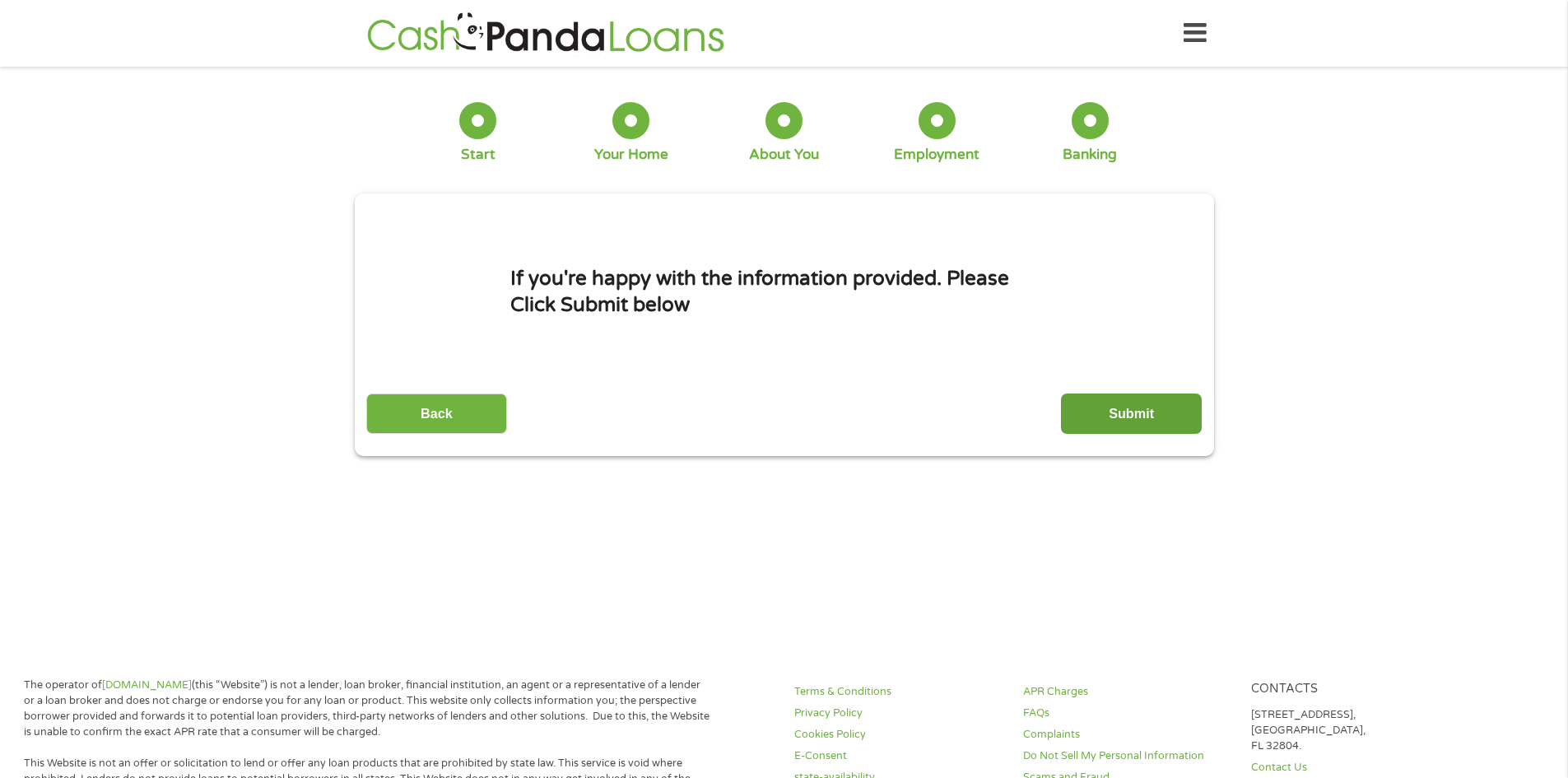
click at [1141, 408] on input "Submit" at bounding box center [1130, 414] width 141 height 40
